Goal: Task Accomplishment & Management: Use online tool/utility

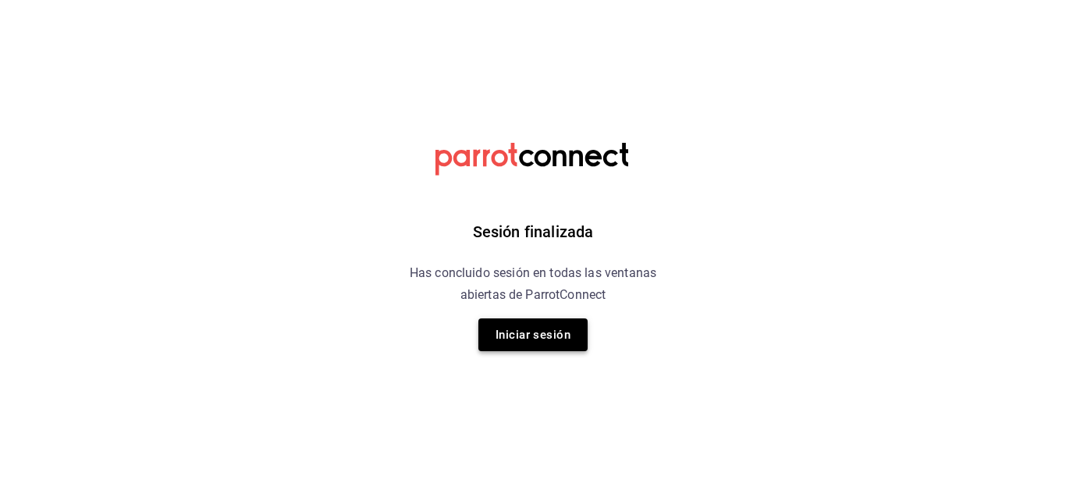
click at [567, 330] on button "Iniciar sesión" at bounding box center [532, 334] width 109 height 33
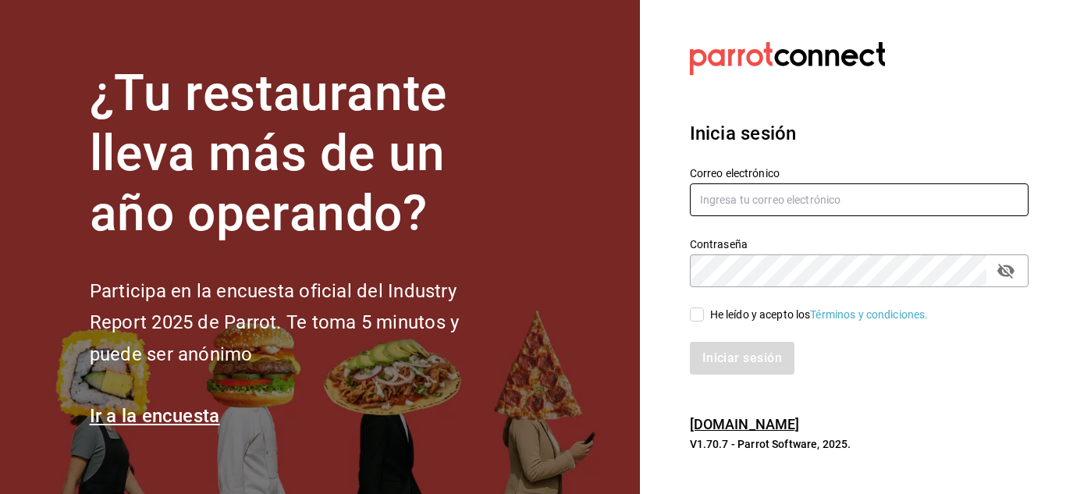
type input "mochomos.metepec@grupocosteno.com"
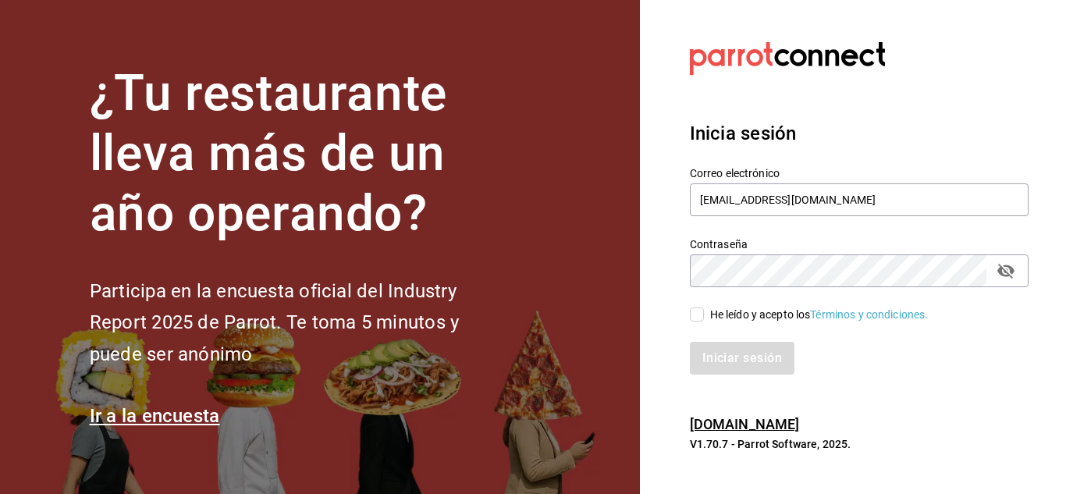
click at [702, 314] on input "He leído y acepto los Términos y condiciones." at bounding box center [697, 314] width 14 height 14
checkbox input "true"
click at [722, 347] on button "Iniciar sesión" at bounding box center [743, 358] width 106 height 33
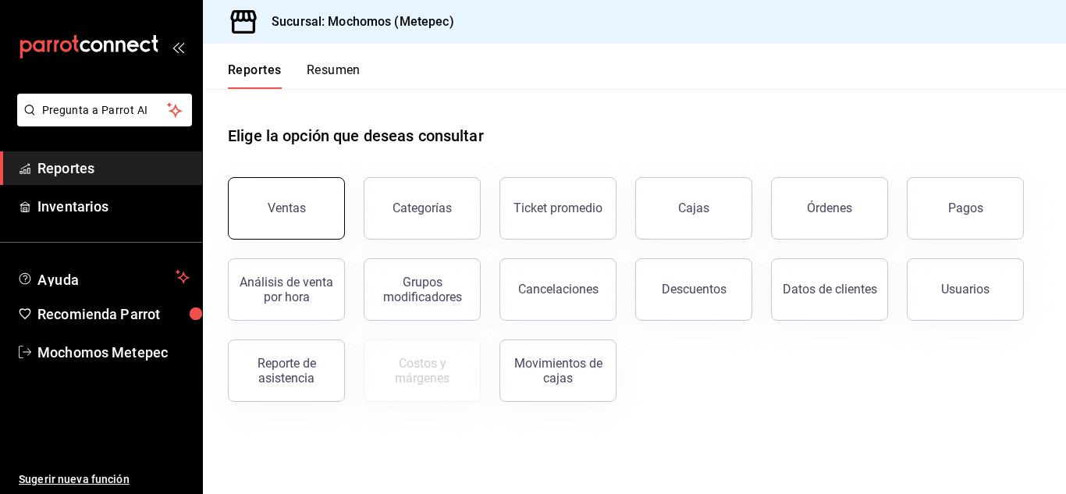
click at [310, 197] on button "Ventas" at bounding box center [286, 208] width 117 height 62
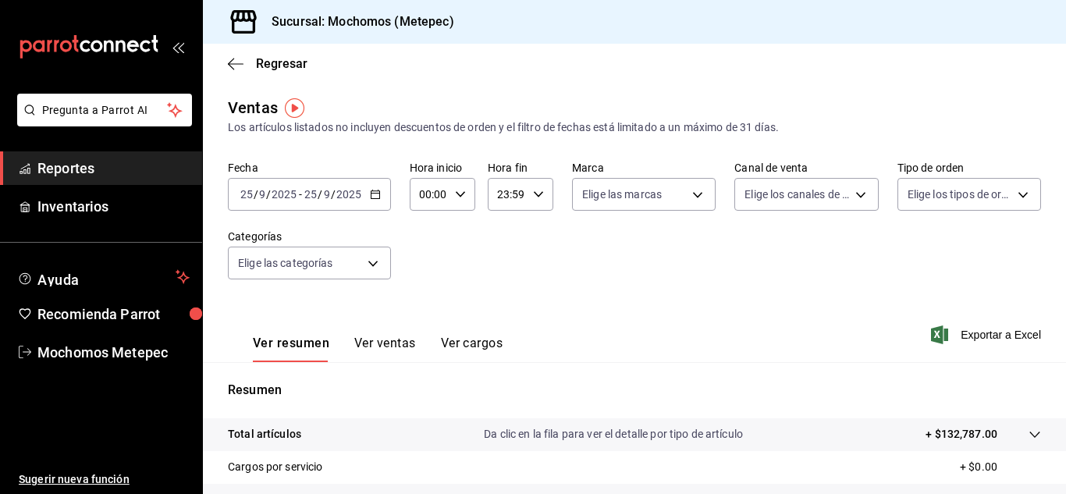
click at [371, 197] on icon "button" at bounding box center [375, 194] width 11 height 11
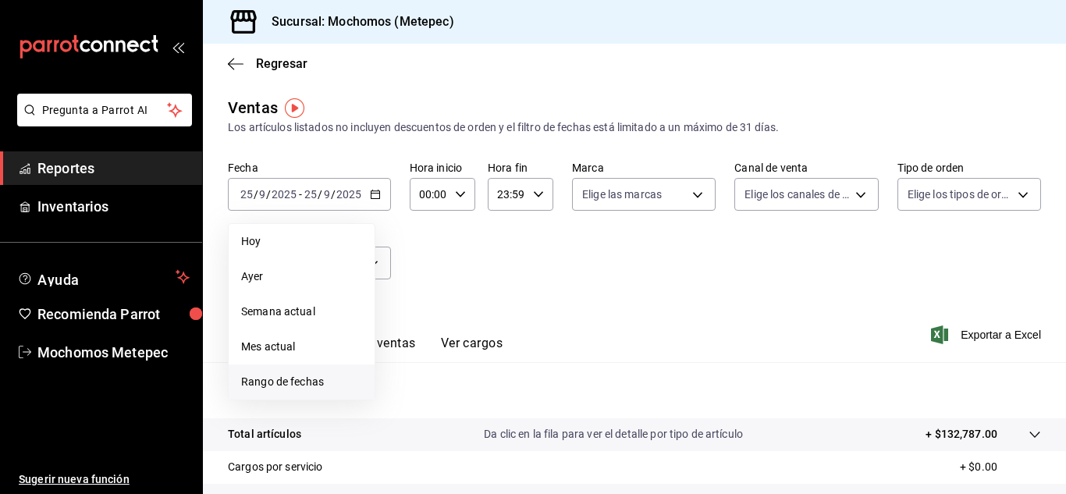
click at [301, 387] on span "Rango de fechas" at bounding box center [301, 382] width 121 height 16
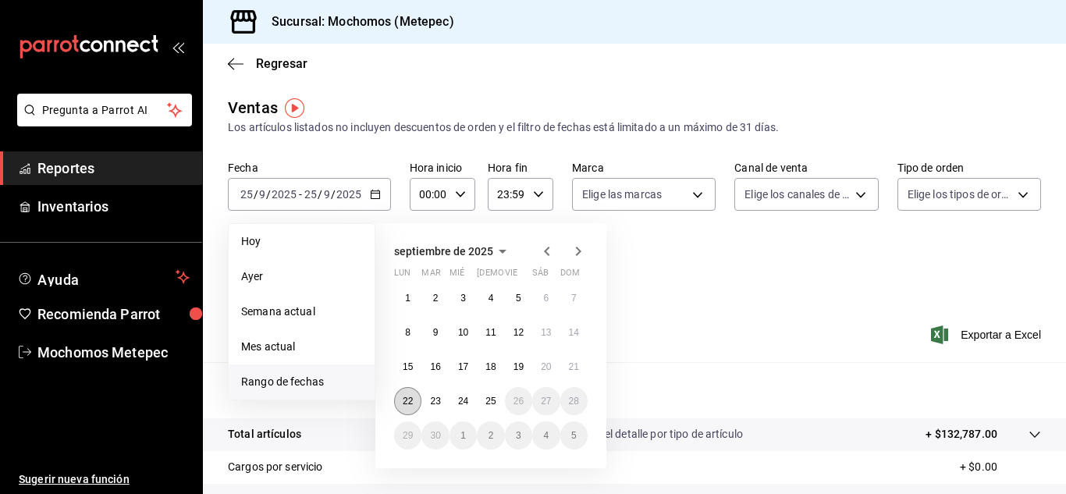
click at [402, 404] on button "22" at bounding box center [407, 401] width 27 height 28
click at [494, 399] on abbr "25" at bounding box center [490, 401] width 10 height 11
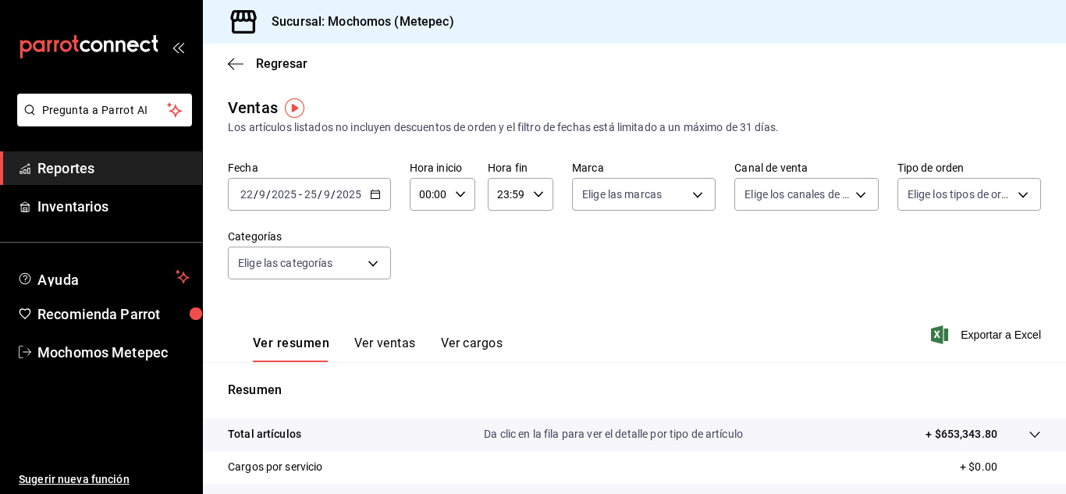
click at [457, 197] on icon "button" at bounding box center [460, 194] width 11 height 11
click at [432, 322] on button "05" at bounding box center [425, 316] width 26 height 31
type input "05:00"
click at [538, 243] on div at bounding box center [533, 247] width 1066 height 494
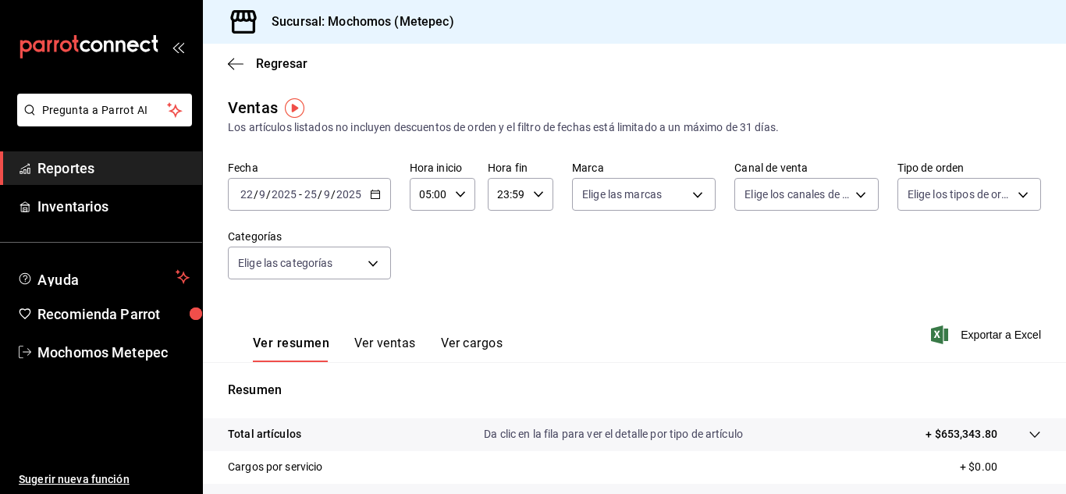
click at [533, 195] on icon "button" at bounding box center [538, 194] width 11 height 11
click at [503, 326] on span "23" at bounding box center [501, 321] width 7 height 12
click at [530, 268] on span "36" at bounding box center [533, 265] width 7 height 12
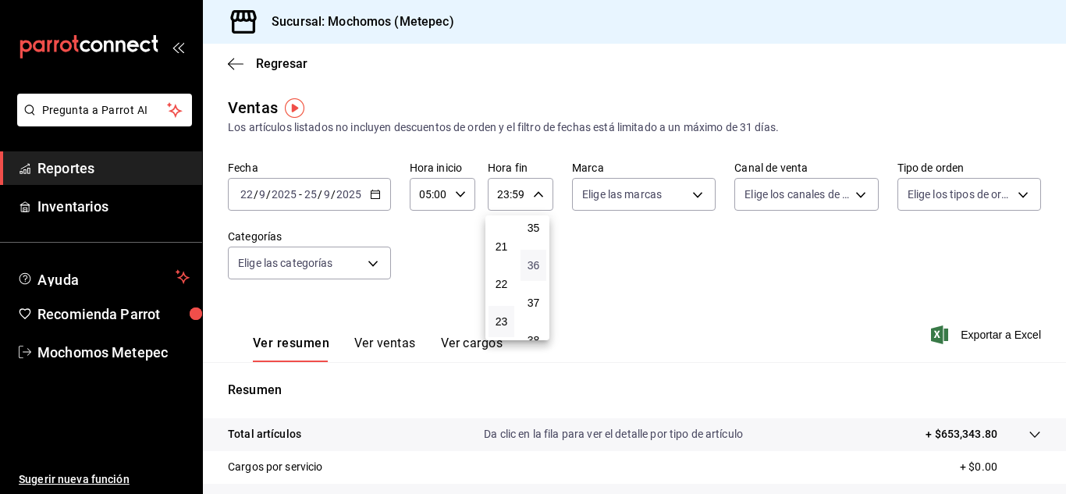
type input "23:36"
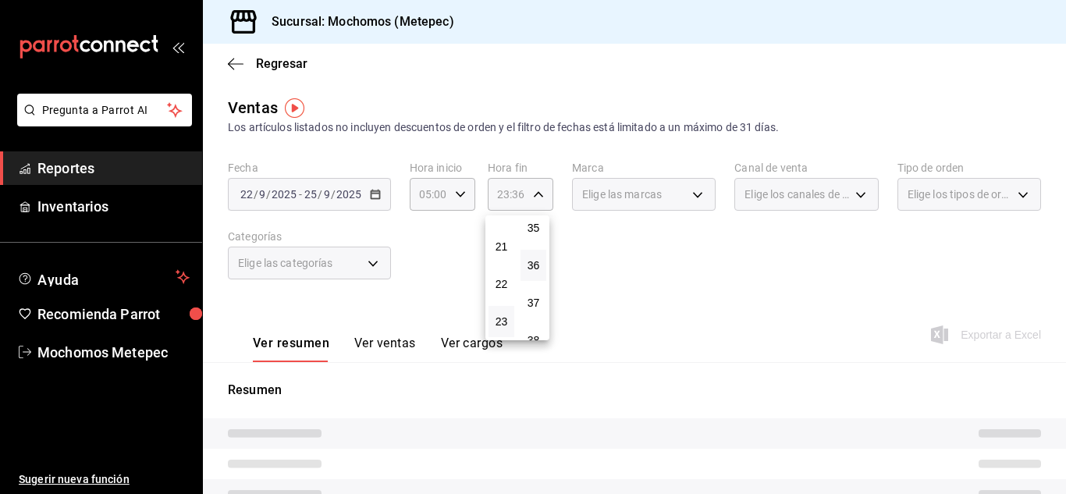
click at [692, 201] on div at bounding box center [533, 247] width 1066 height 494
click at [692, 201] on div "Elige las marcas" at bounding box center [644, 194] width 144 height 33
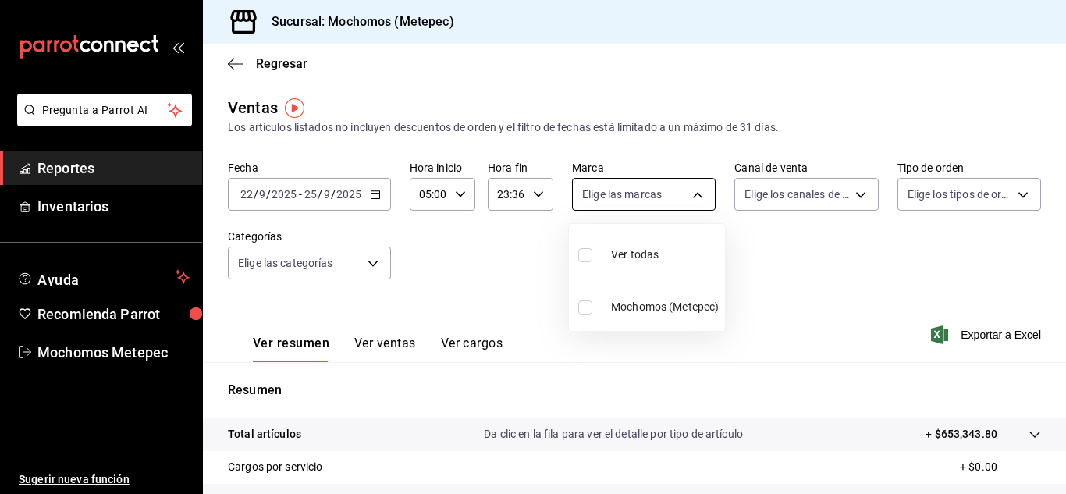
click at [645, 196] on body "Pregunta a Parrot AI Reportes Inventarios Ayuda Recomienda Parrot Mochomos Mete…" at bounding box center [533, 247] width 1066 height 494
click at [585, 258] on input "checkbox" at bounding box center [585, 255] width 14 height 14
checkbox input "true"
type input "2365f74e-aa6b-4392-bdf2-72765591bddf"
checkbox input "true"
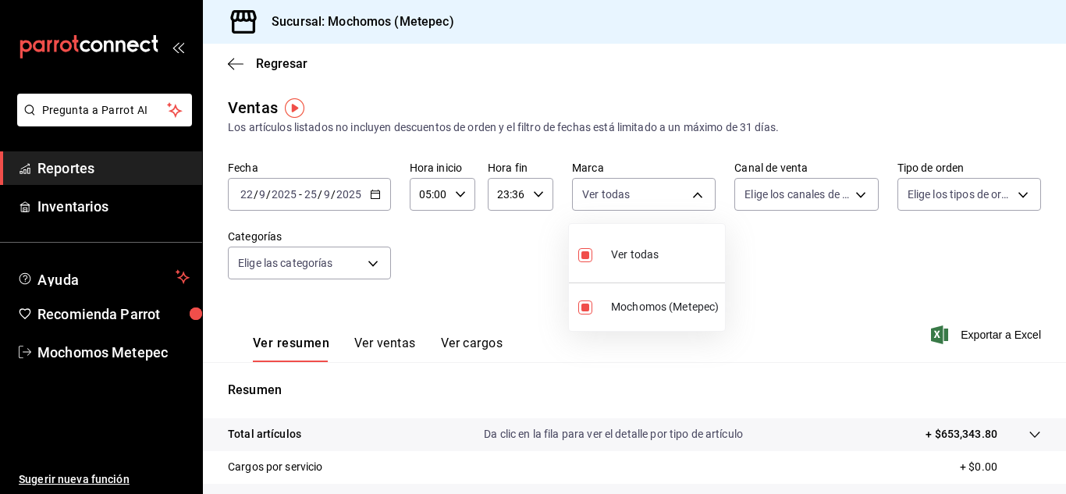
click at [840, 242] on div at bounding box center [533, 247] width 1066 height 494
click at [858, 200] on body "Pregunta a Parrot AI Reportes Inventarios Ayuda Recomienda Parrot Mochomos Mete…" at bounding box center [533, 247] width 1066 height 494
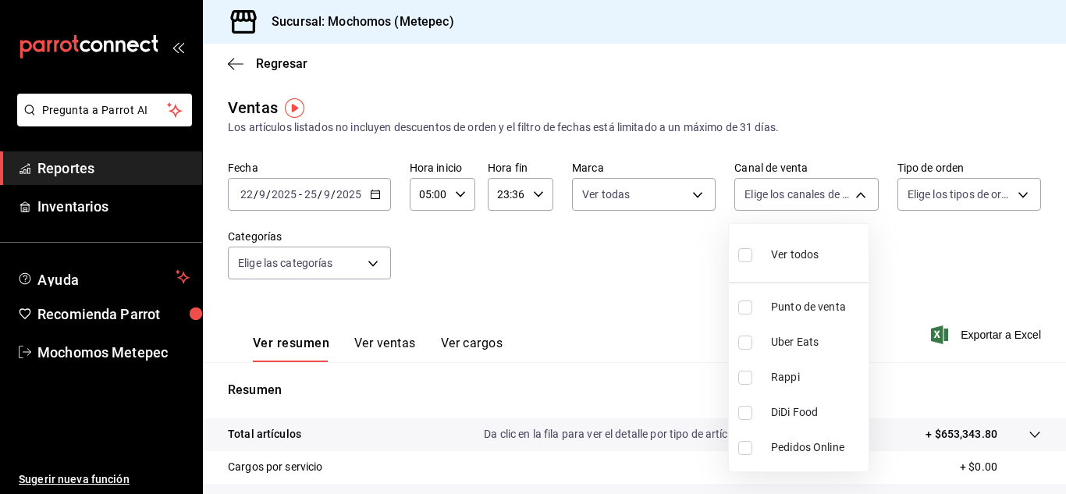
click at [746, 253] on input "checkbox" at bounding box center [745, 255] width 14 height 14
checkbox input "true"
type input "PARROT,UBER_EATS,RAPPI,DIDI_FOOD,ONLINE"
checkbox input "true"
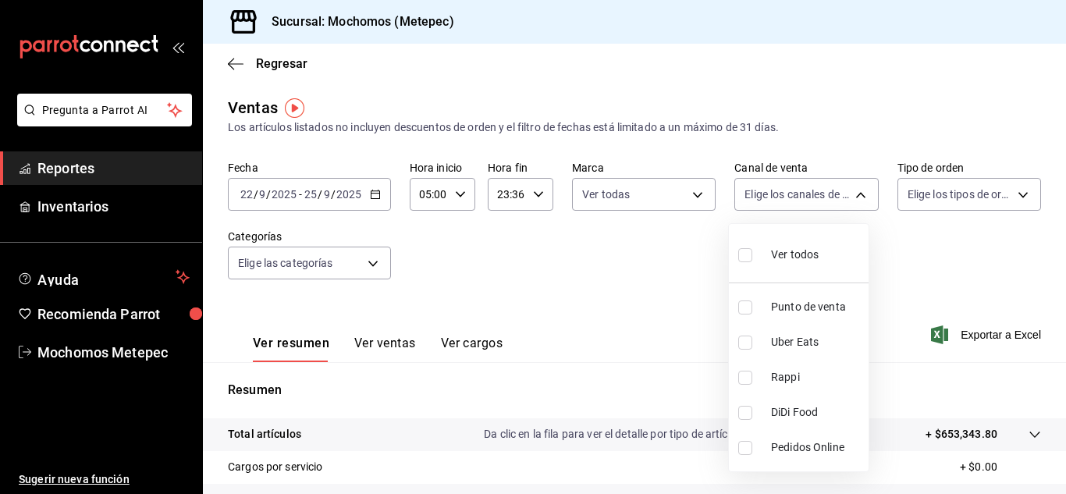
checkbox input "true"
click at [996, 219] on div at bounding box center [533, 247] width 1066 height 494
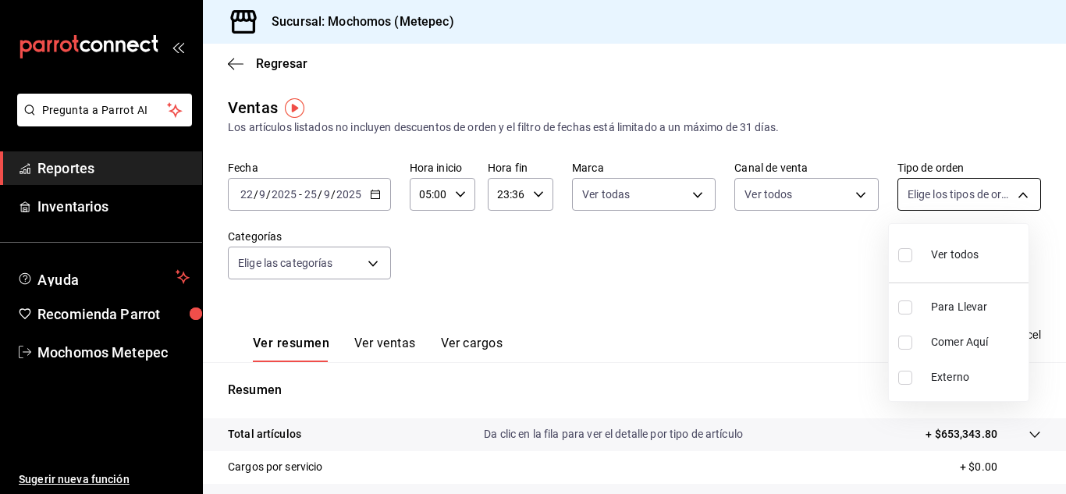
click at [1011, 199] on body "Pregunta a Parrot AI Reportes Inventarios Ayuda Recomienda Parrot Mochomos Mete…" at bounding box center [533, 247] width 1066 height 494
click at [908, 256] on input "checkbox" at bounding box center [905, 255] width 14 height 14
checkbox input "true"
type input "3a236ed8-2e24-47ca-8e59-ead494492482,da8509e8-5fca-4f62-958e-973104937870,EXTER…"
checkbox input "true"
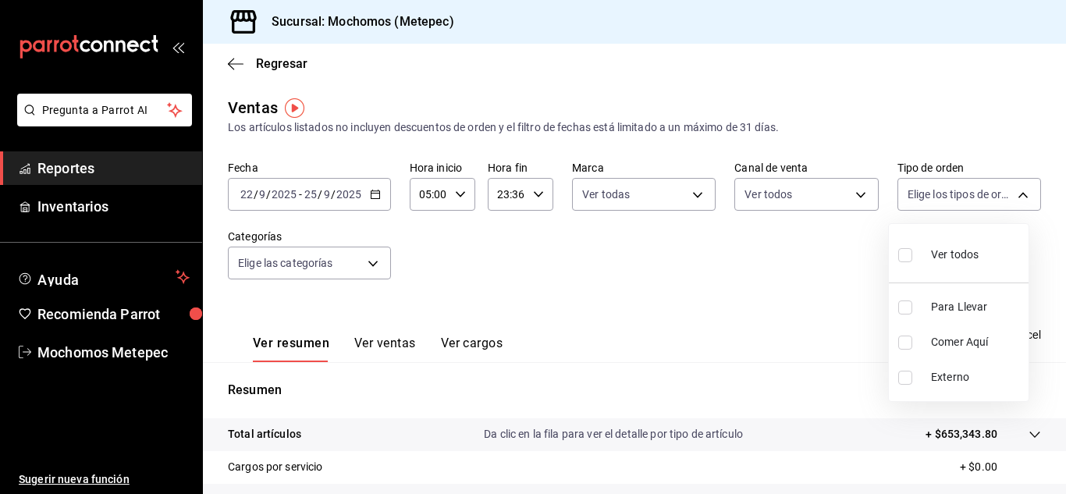
checkbox input "true"
click at [684, 267] on div at bounding box center [533, 247] width 1066 height 494
click at [376, 254] on body "Pregunta a Parrot AI Reportes Inventarios Ayuda Recomienda Parrot Mochomos Mete…" at bounding box center [533, 247] width 1066 height 494
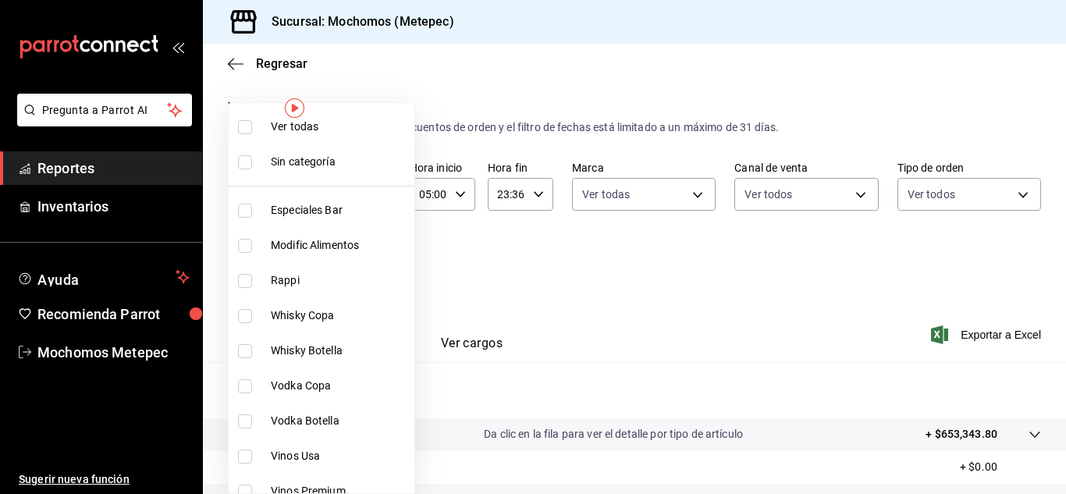
click at [244, 128] on input "checkbox" at bounding box center [245, 127] width 14 height 14
checkbox input "true"
type input "c9cbc288-c827-488d-81f5-370afefb1912,46081463-7037-4dd2-a9ab-e56ff6a8fa7c,bf958…"
checkbox input "true"
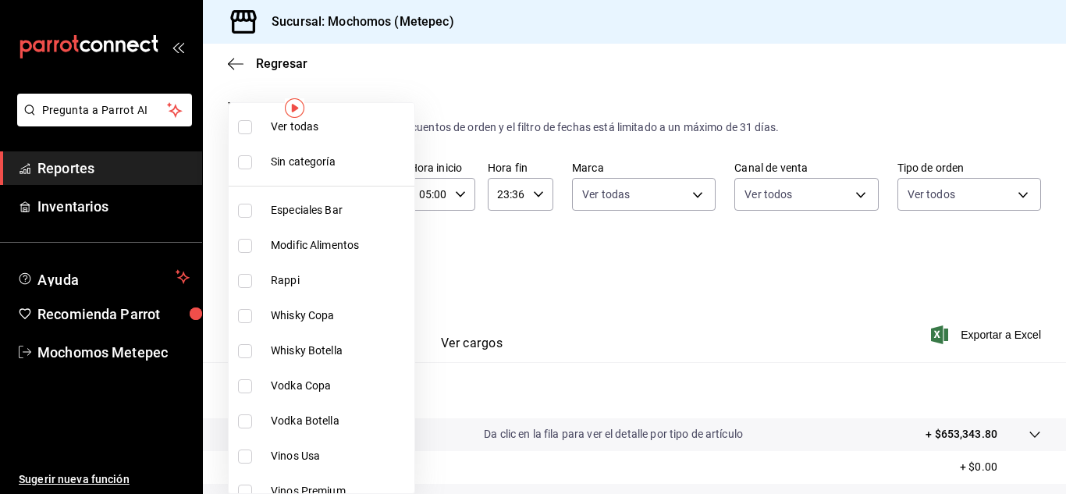
checkbox input "true"
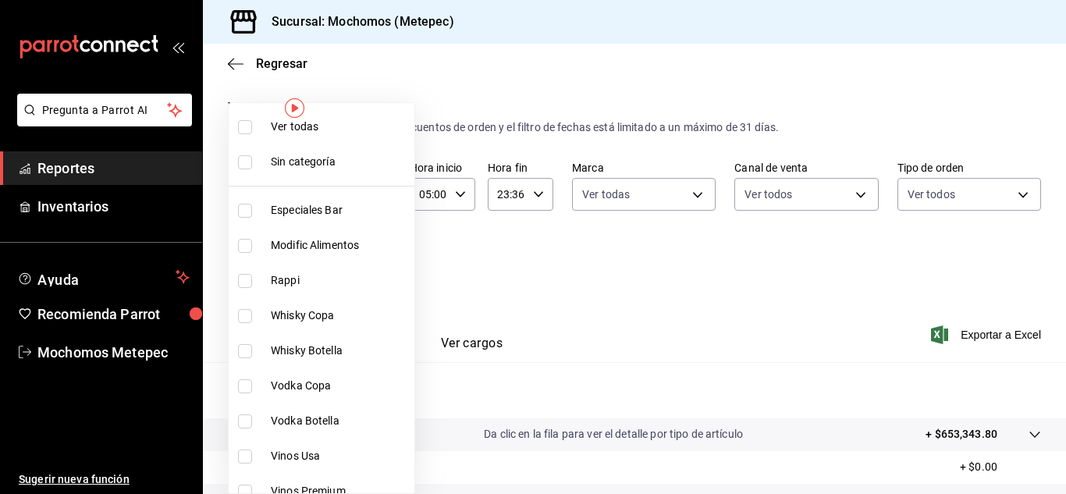
checkbox input "true"
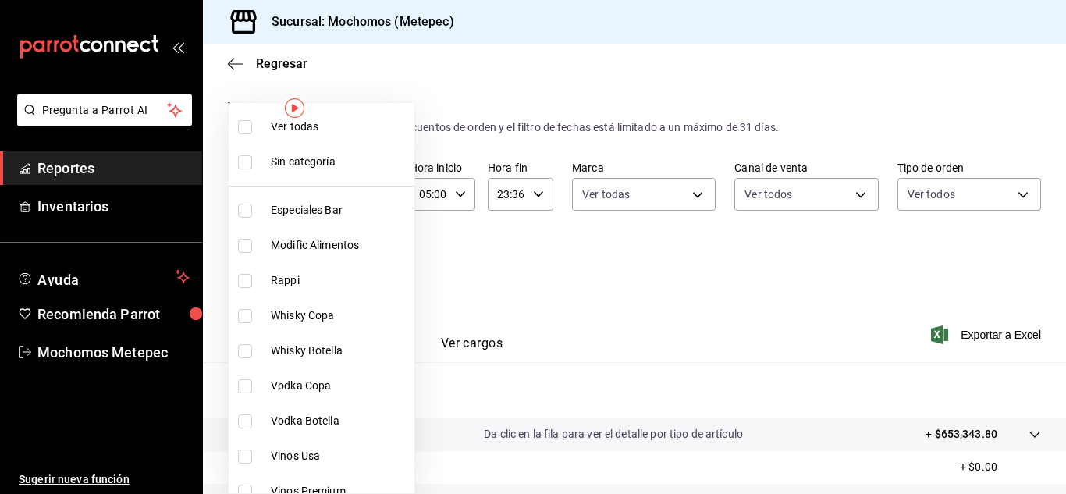
checkbox input "true"
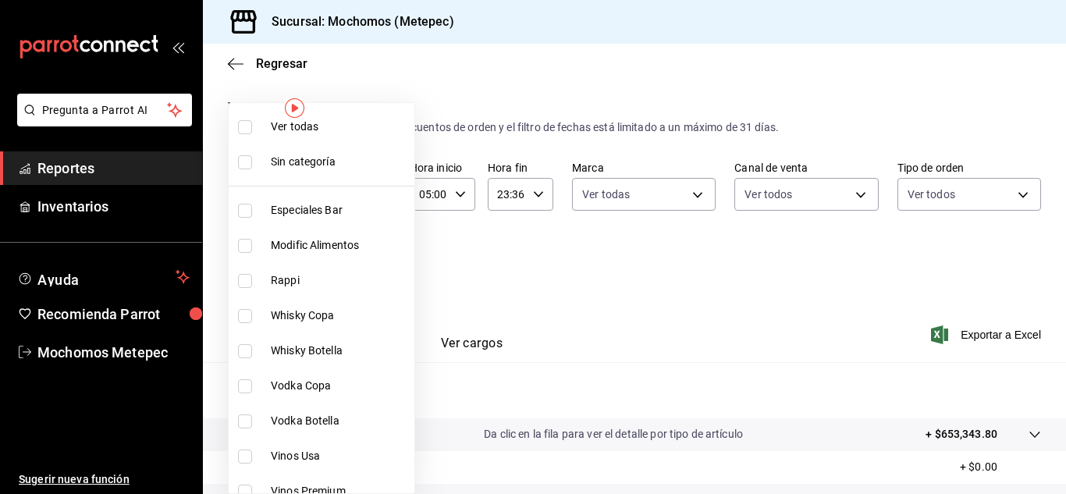
checkbox input "true"
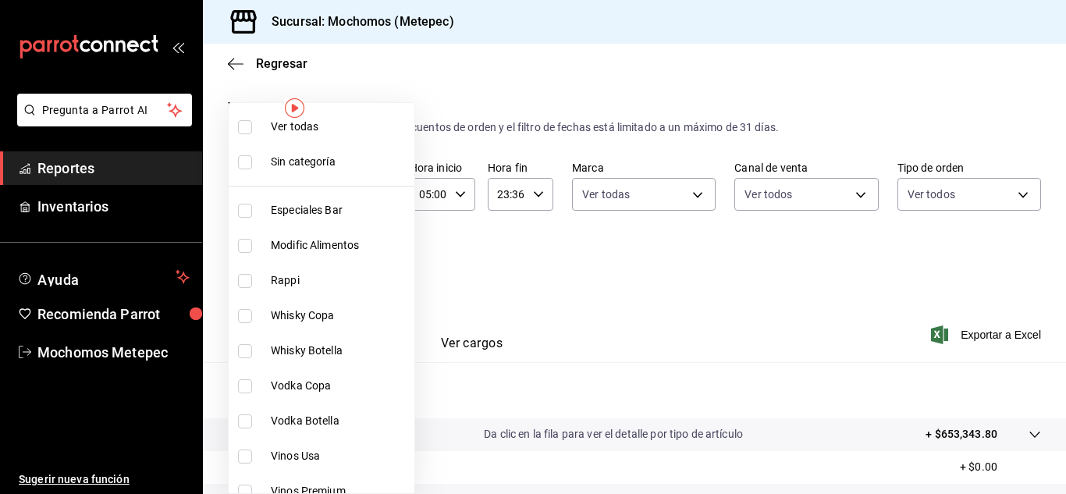
checkbox input "true"
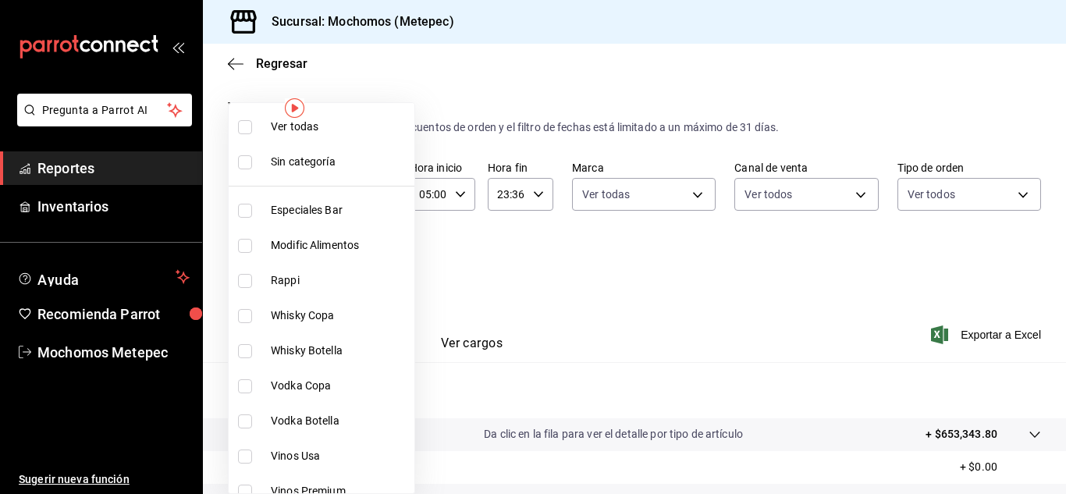
checkbox input "true"
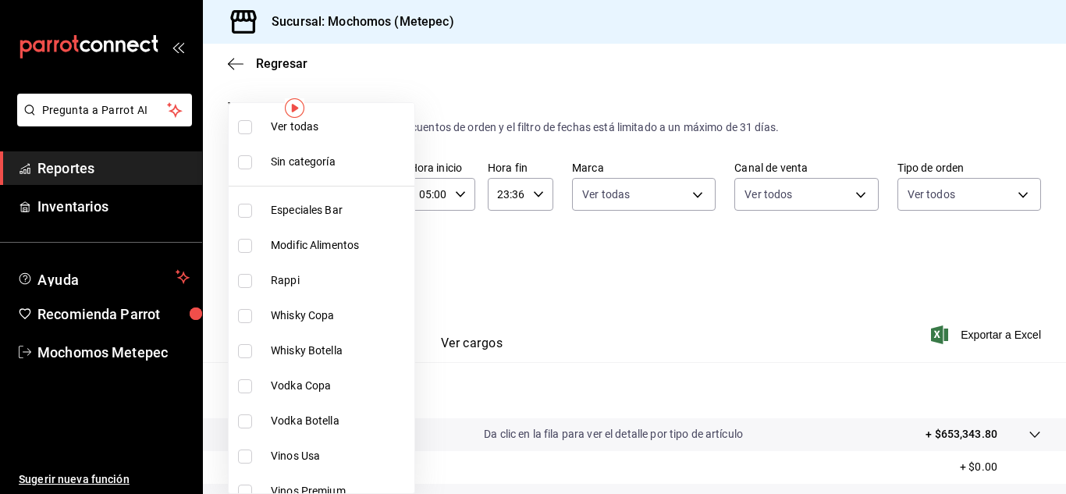
checkbox input "true"
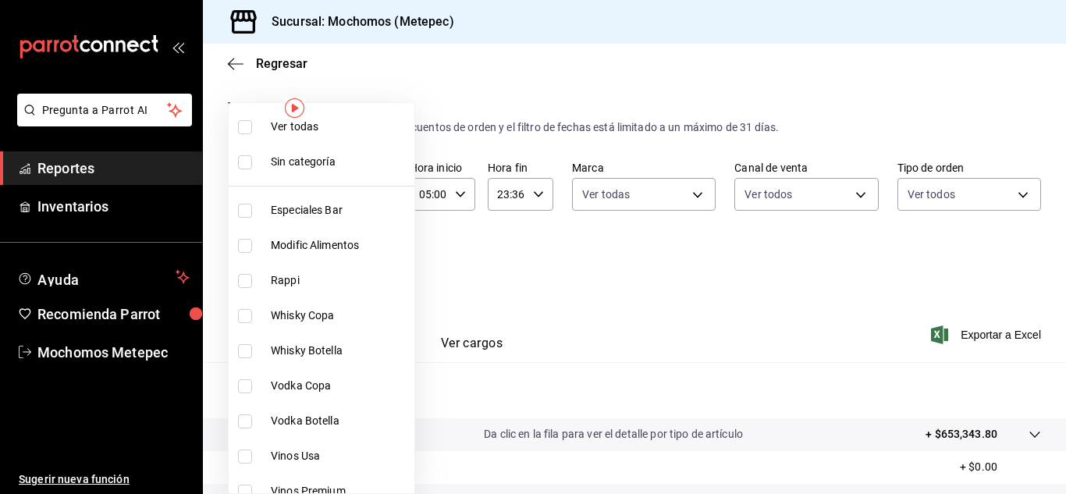
checkbox input "true"
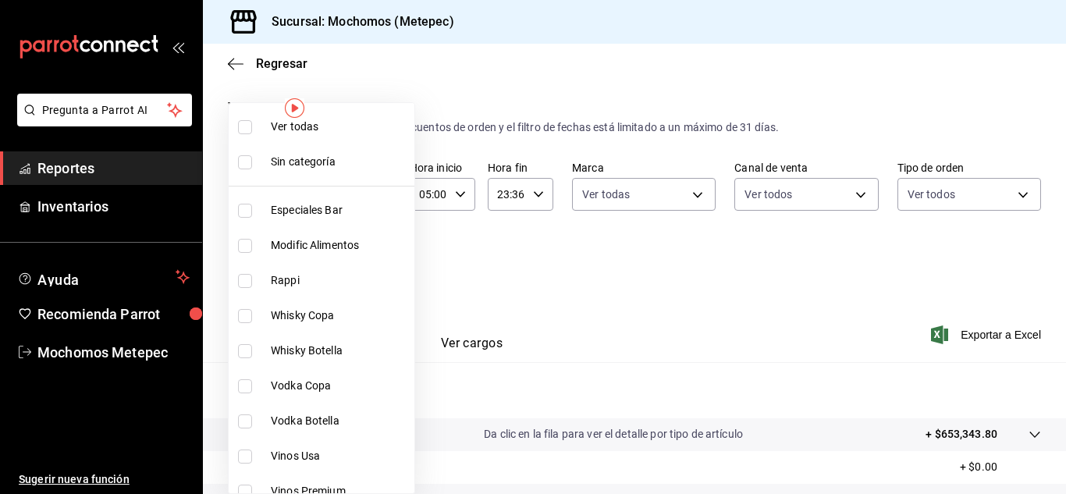
checkbox input "true"
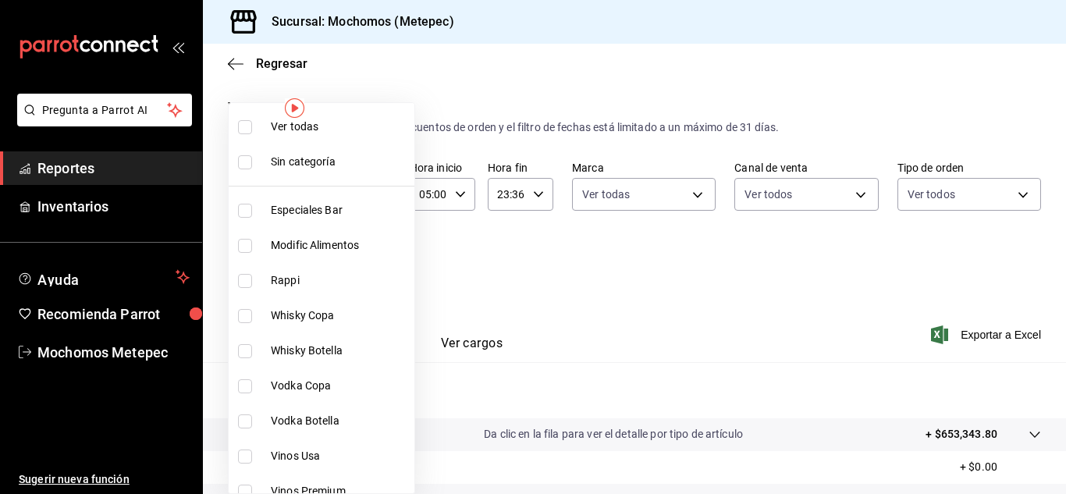
checkbox input "true"
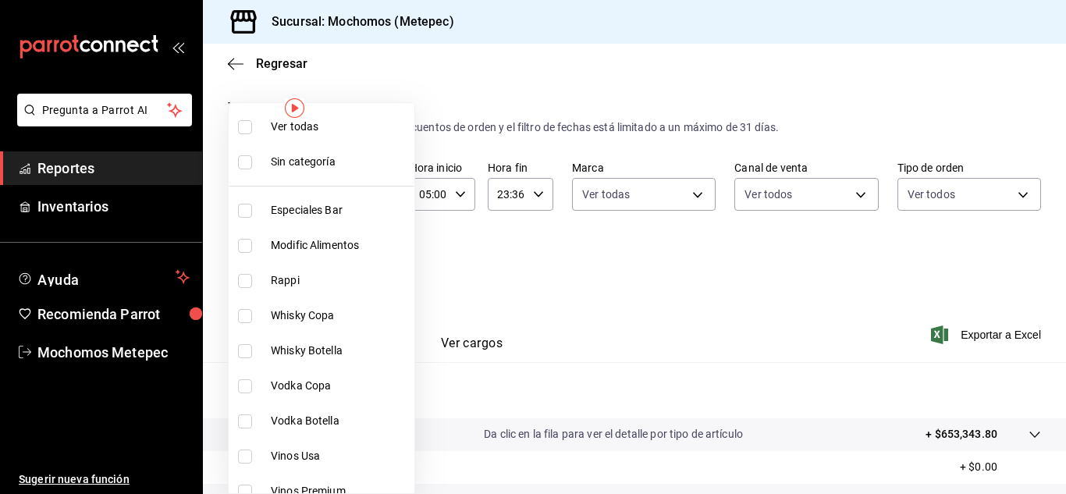
checkbox input "true"
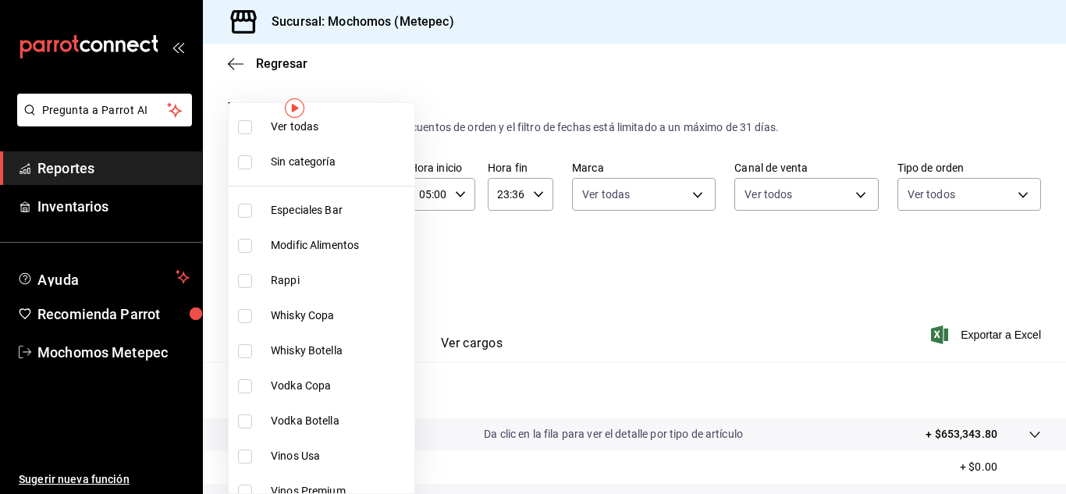
checkbox input "true"
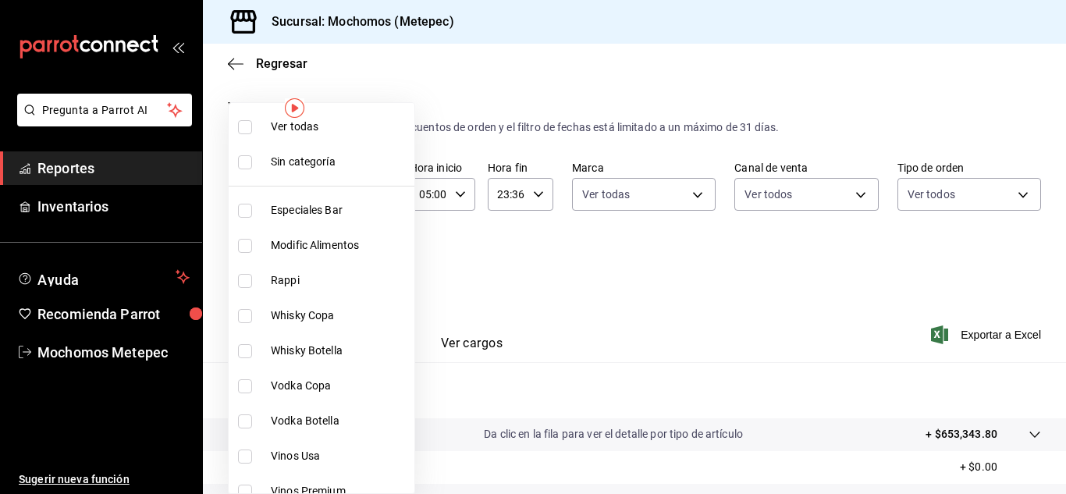
checkbox input "true"
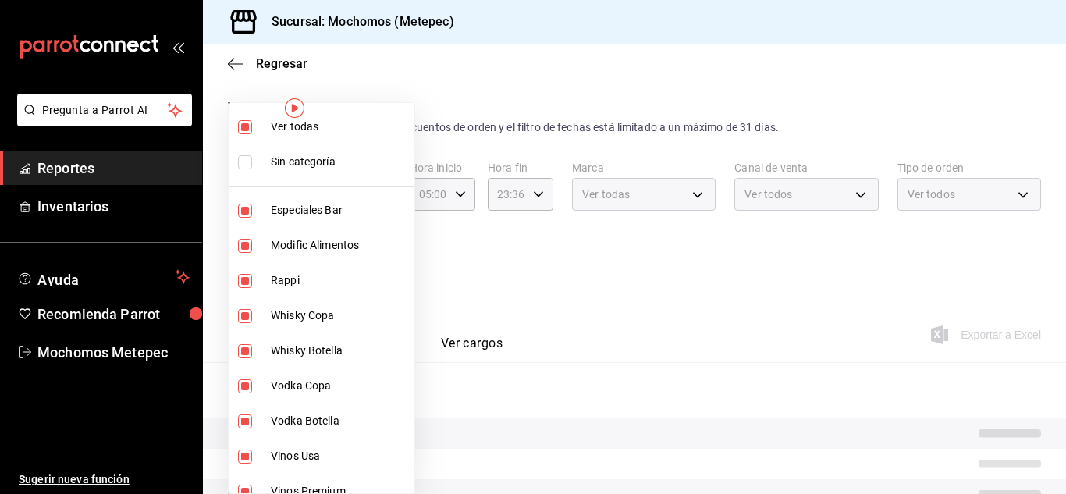
click at [543, 276] on div at bounding box center [533, 247] width 1066 height 494
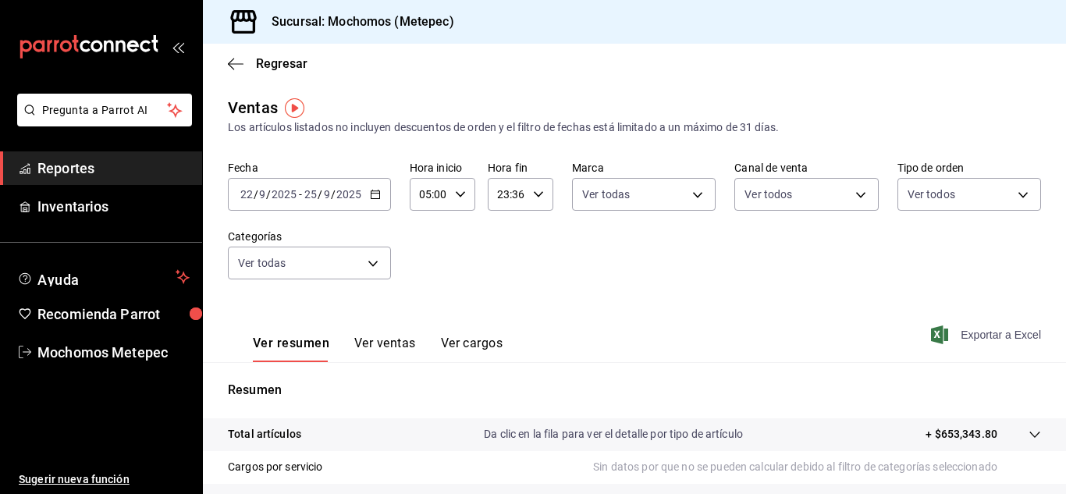
click at [990, 336] on span "Exportar a Excel" at bounding box center [987, 334] width 107 height 19
